Goal: Transaction & Acquisition: Purchase product/service

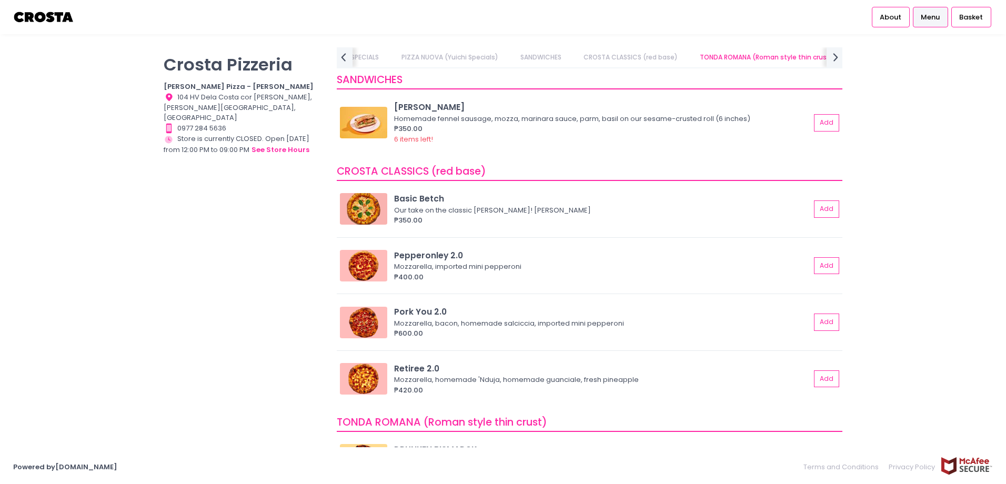
scroll to position [368, 0]
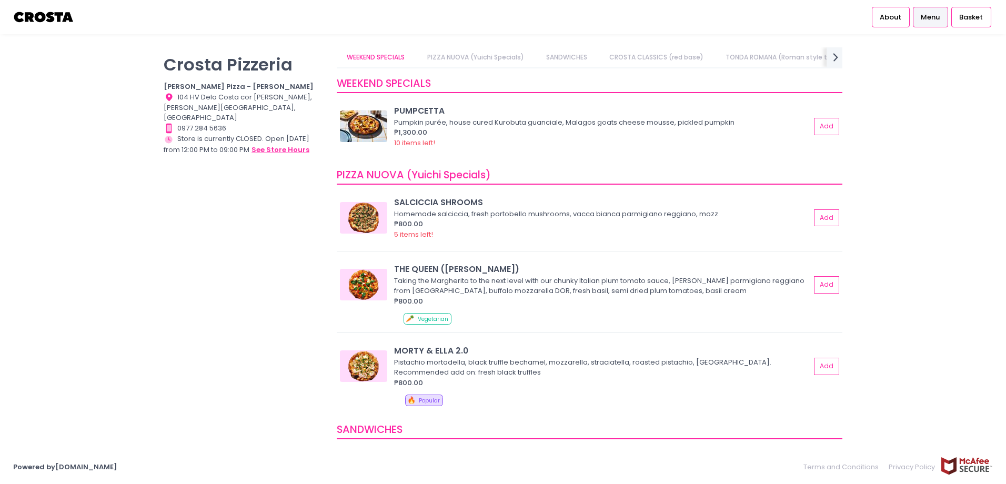
click at [291, 144] on button "see store hours" at bounding box center [280, 150] width 59 height 12
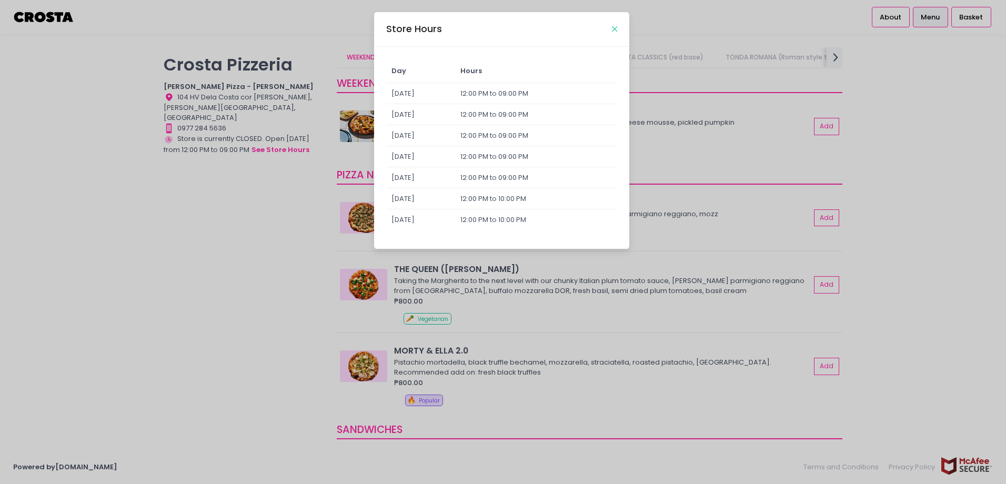
click at [615, 30] on icon "Close" at bounding box center [614, 29] width 5 height 8
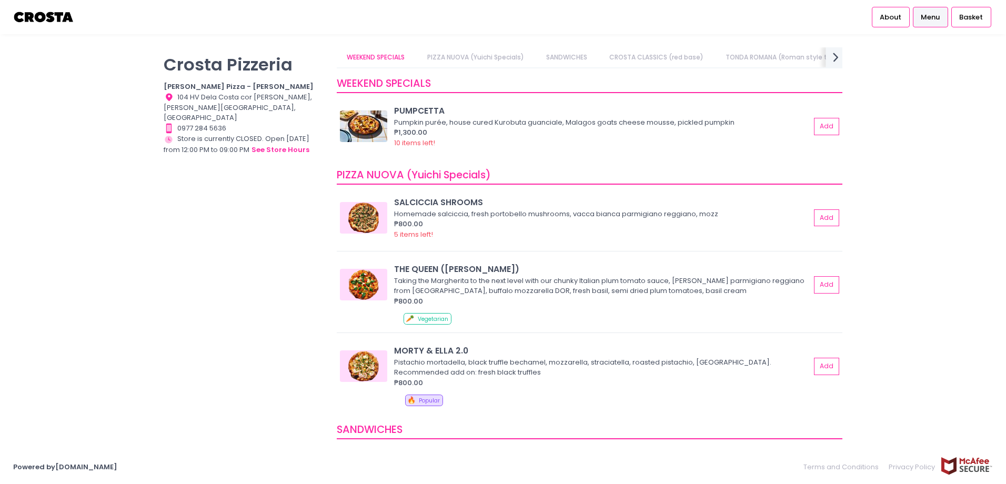
click at [836, 57] on icon "next Created with Sketch." at bounding box center [835, 56] width 15 height 15
click at [670, 59] on link "Square Sicilian Pizza" at bounding box center [668, 57] width 85 height 20
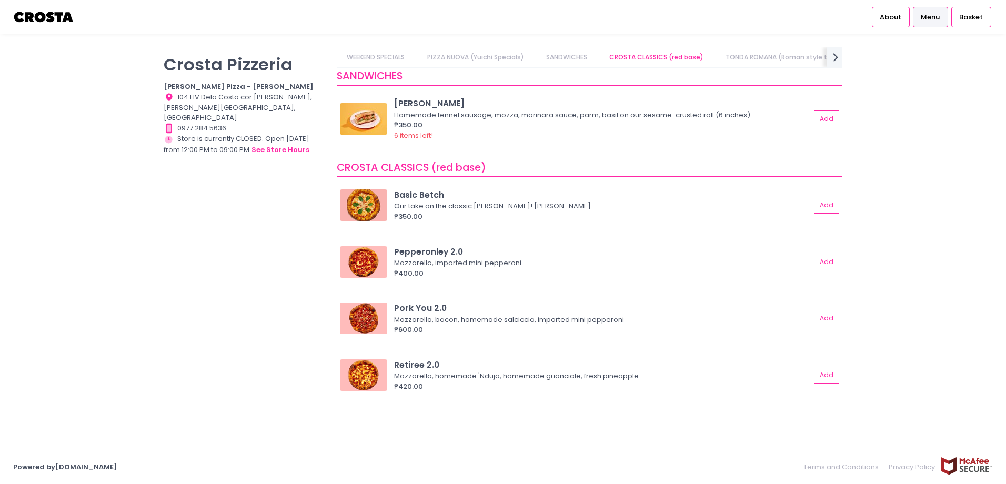
scroll to position [368, 0]
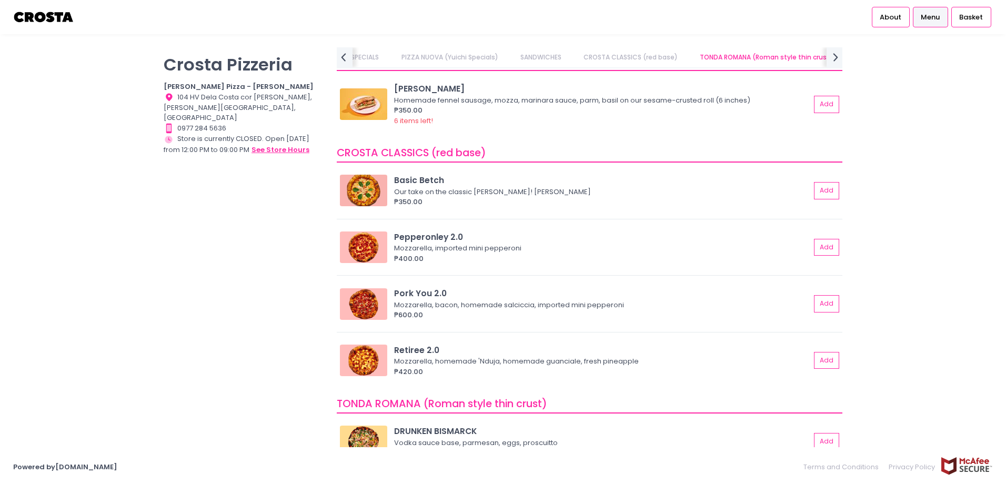
click at [275, 144] on button "see store hours" at bounding box center [280, 150] width 59 height 12
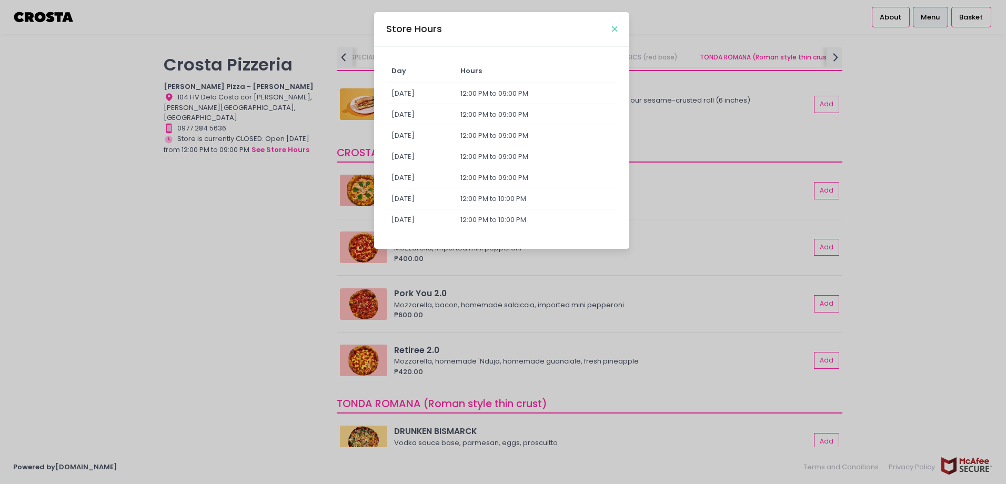
click at [614, 28] on icon "Close" at bounding box center [614, 29] width 5 height 8
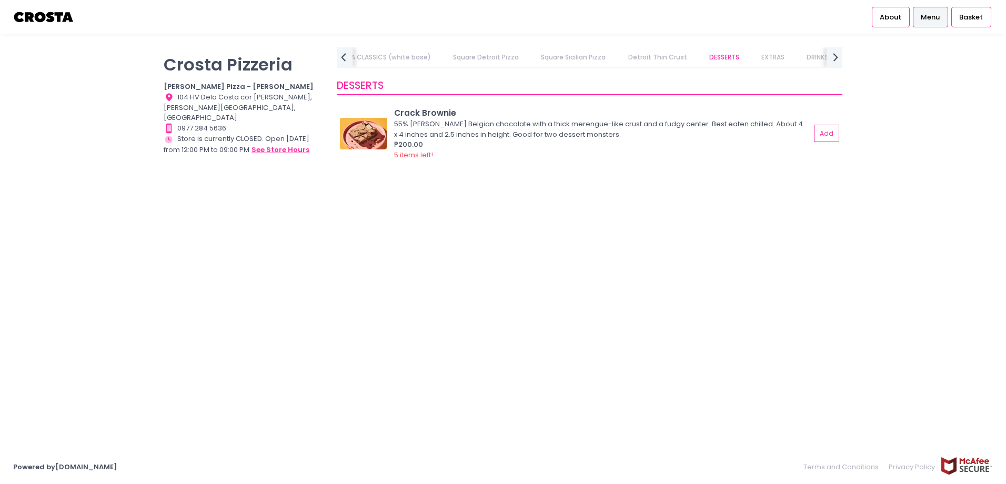
scroll to position [0, 0]
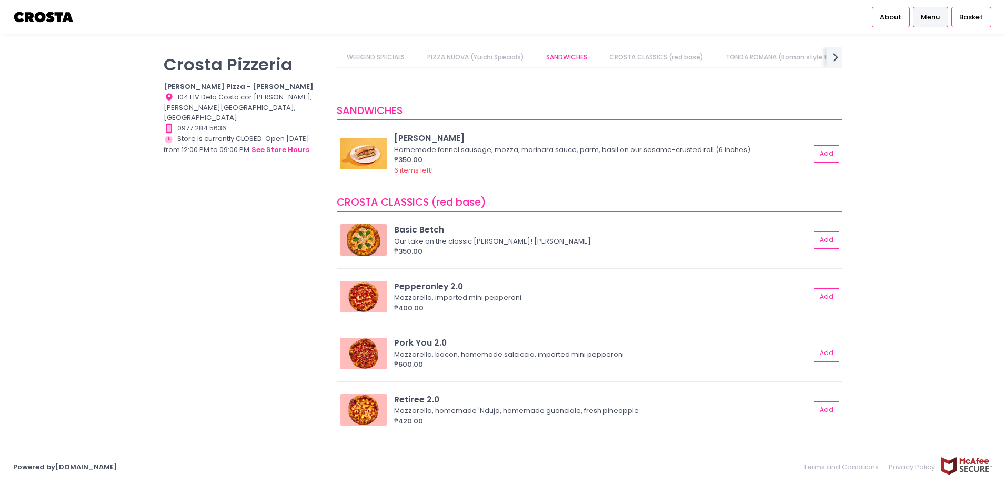
scroll to position [308, 0]
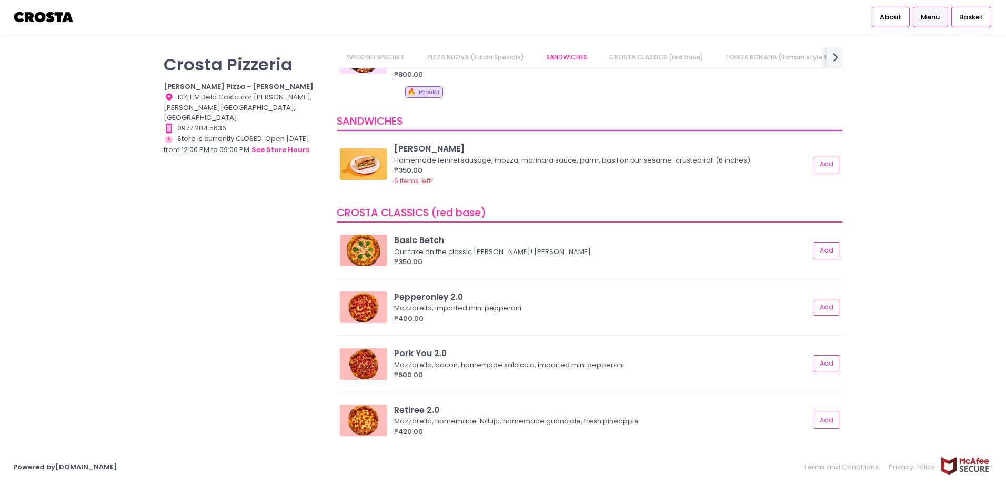
drag, startPoint x: 633, startPoint y: 235, endPoint x: 148, endPoint y: 363, distance: 500.8
click at [148, 363] on div "Crosta Pizzeria Crosta Pizza - Salcedo Location Created with Sketch. 104 HV Del…" at bounding box center [503, 241] width 1006 height 389
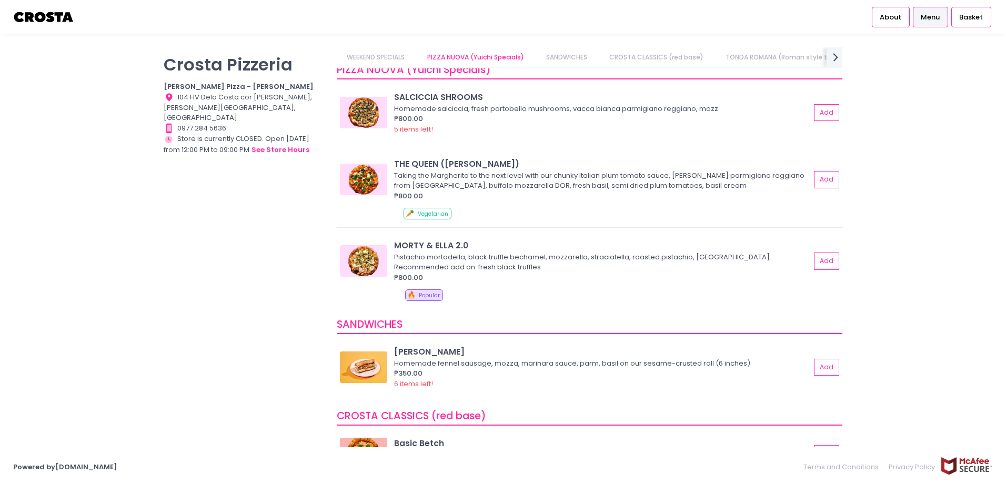
scroll to position [0, 0]
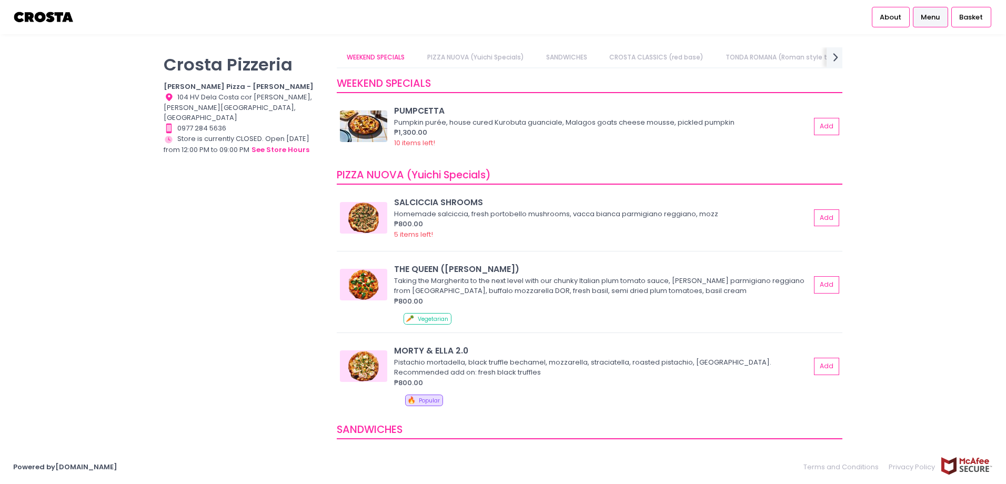
click at [236, 299] on div "Crosta Pizzeria Crosta Pizza - Salcedo Location Created with Sketch. 104 HV Del…" at bounding box center [243, 236] width 173 height 379
click at [503, 58] on link "PIZZA NUOVA (Yuichi Specials)" at bounding box center [475, 57] width 117 height 20
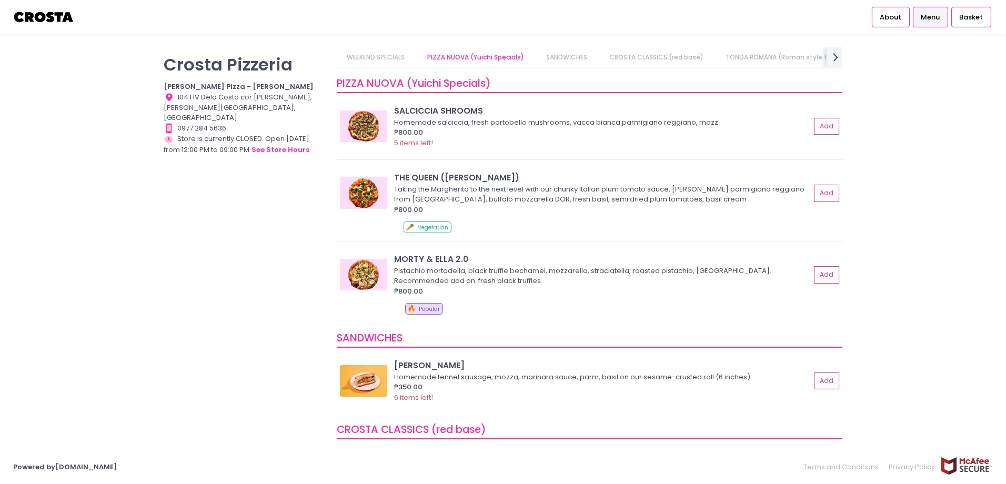
click at [567, 61] on link "SANDWICHES" at bounding box center [567, 57] width 62 height 20
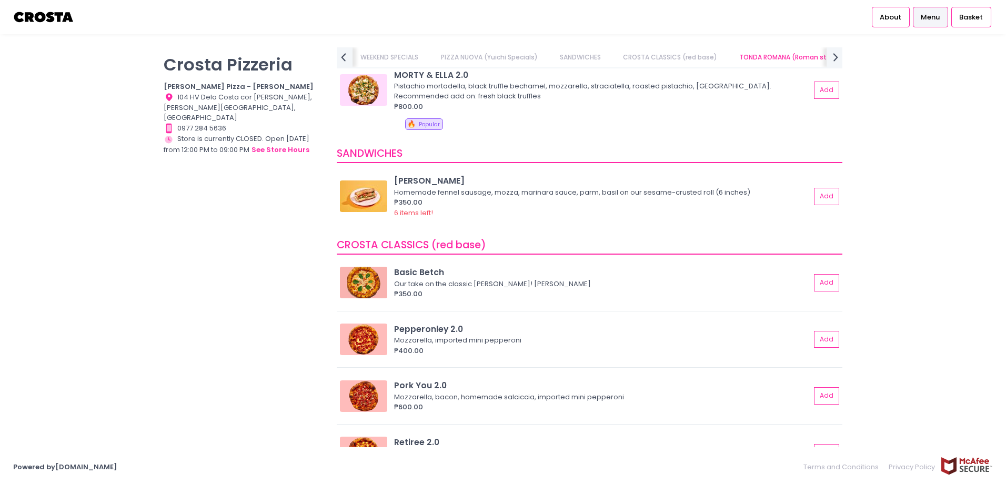
scroll to position [0, 39]
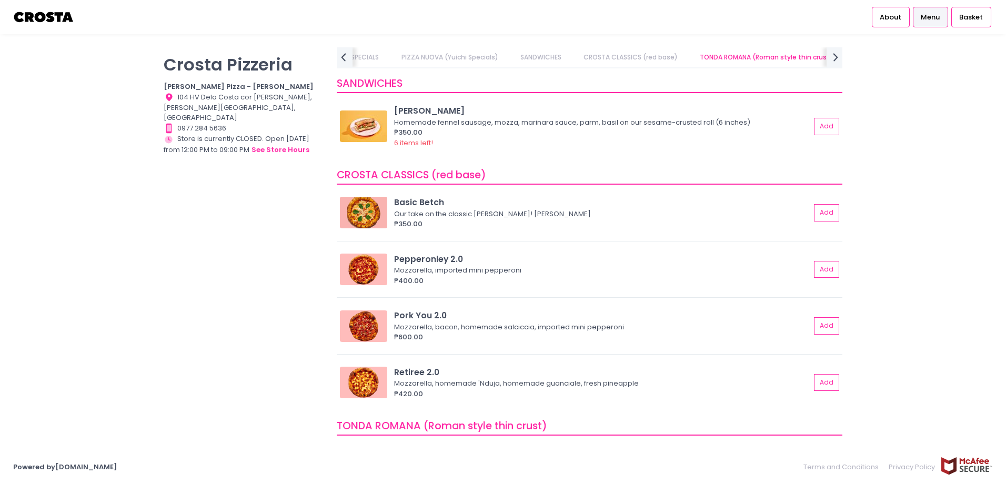
drag, startPoint x: 630, startPoint y: 59, endPoint x: 640, endPoint y: 59, distance: 10.0
click at [630, 59] on link "CROSTA CLASSICS (red base)" at bounding box center [631, 57] width 115 height 20
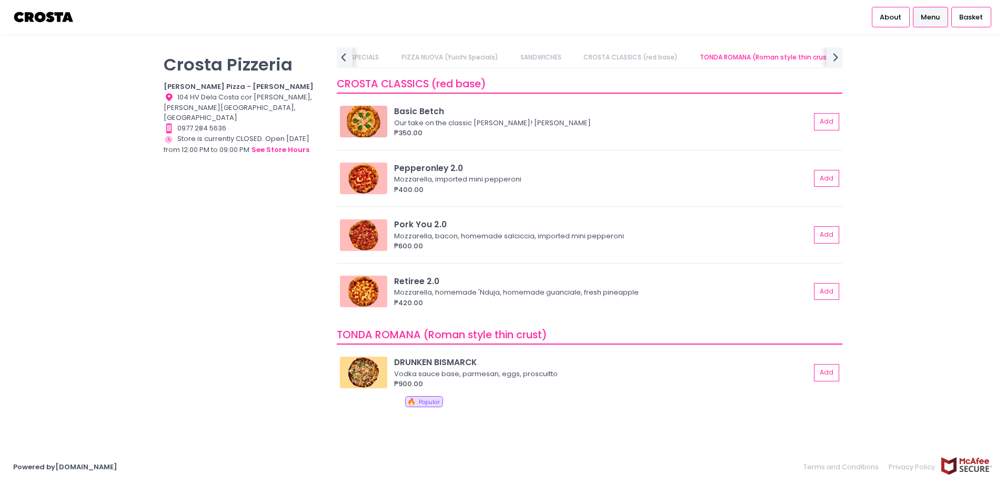
scroll to position [0, 114]
drag, startPoint x: 151, startPoint y: 323, endPoint x: 139, endPoint y: 330, distance: 13.7
click at [151, 323] on div "Crosta Pizzeria Crosta Pizza - Salcedo Location Created with Sketch. 104 HV Del…" at bounding box center [503, 241] width 705 height 389
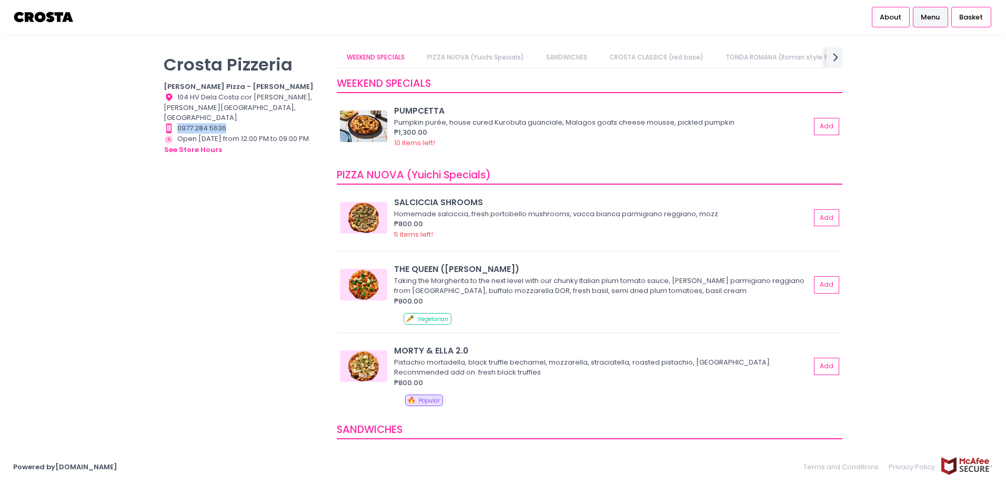
drag, startPoint x: 231, startPoint y: 117, endPoint x: 178, endPoint y: 115, distance: 52.7
click at [178, 123] on div "Contact Number Created with Sketch. 0977 284 5636" at bounding box center [244, 128] width 160 height 11
drag, startPoint x: 178, startPoint y: 115, endPoint x: 228, endPoint y: 200, distance: 98.1
click at [226, 201] on div "Crosta Pizzeria Crosta Pizza - Salcedo Location Created with Sketch. 104 HV Del…" at bounding box center [243, 236] width 173 height 379
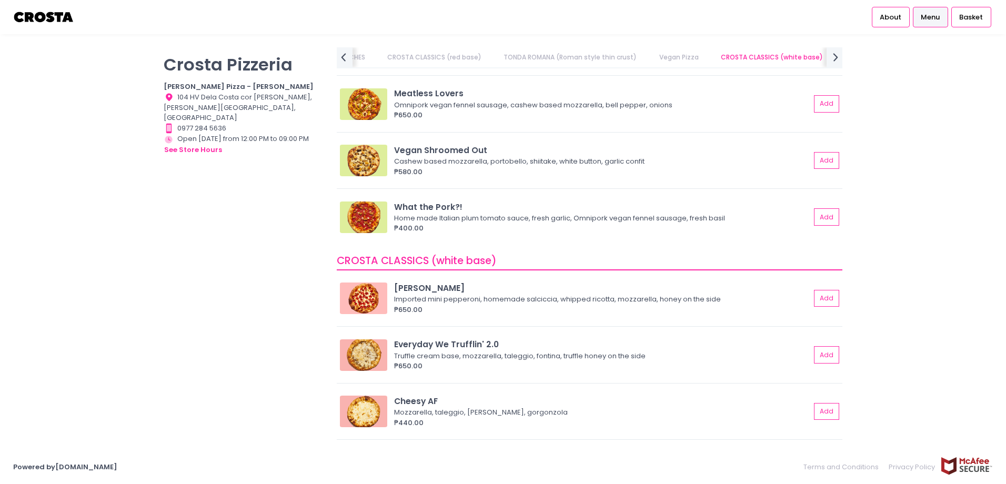
scroll to position [895, 0]
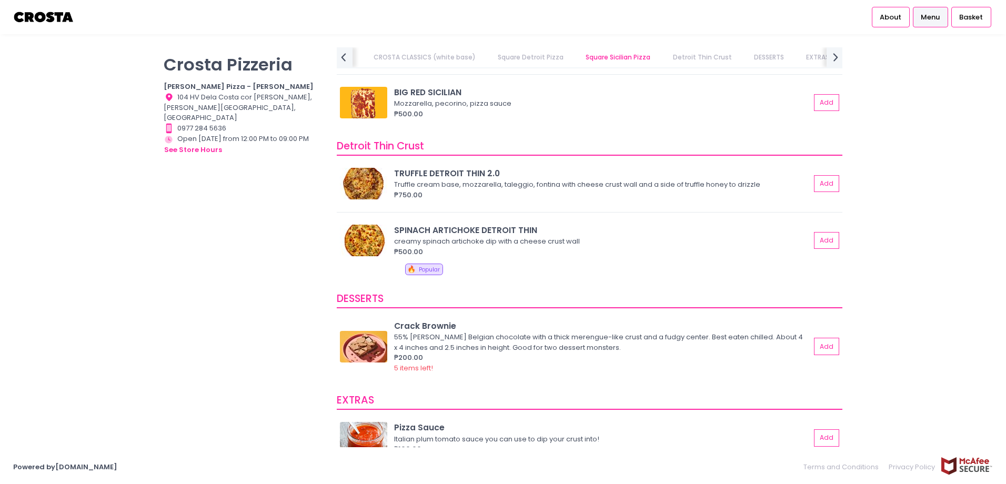
scroll to position [1886, 0]
